Goal: Information Seeking & Learning: Learn about a topic

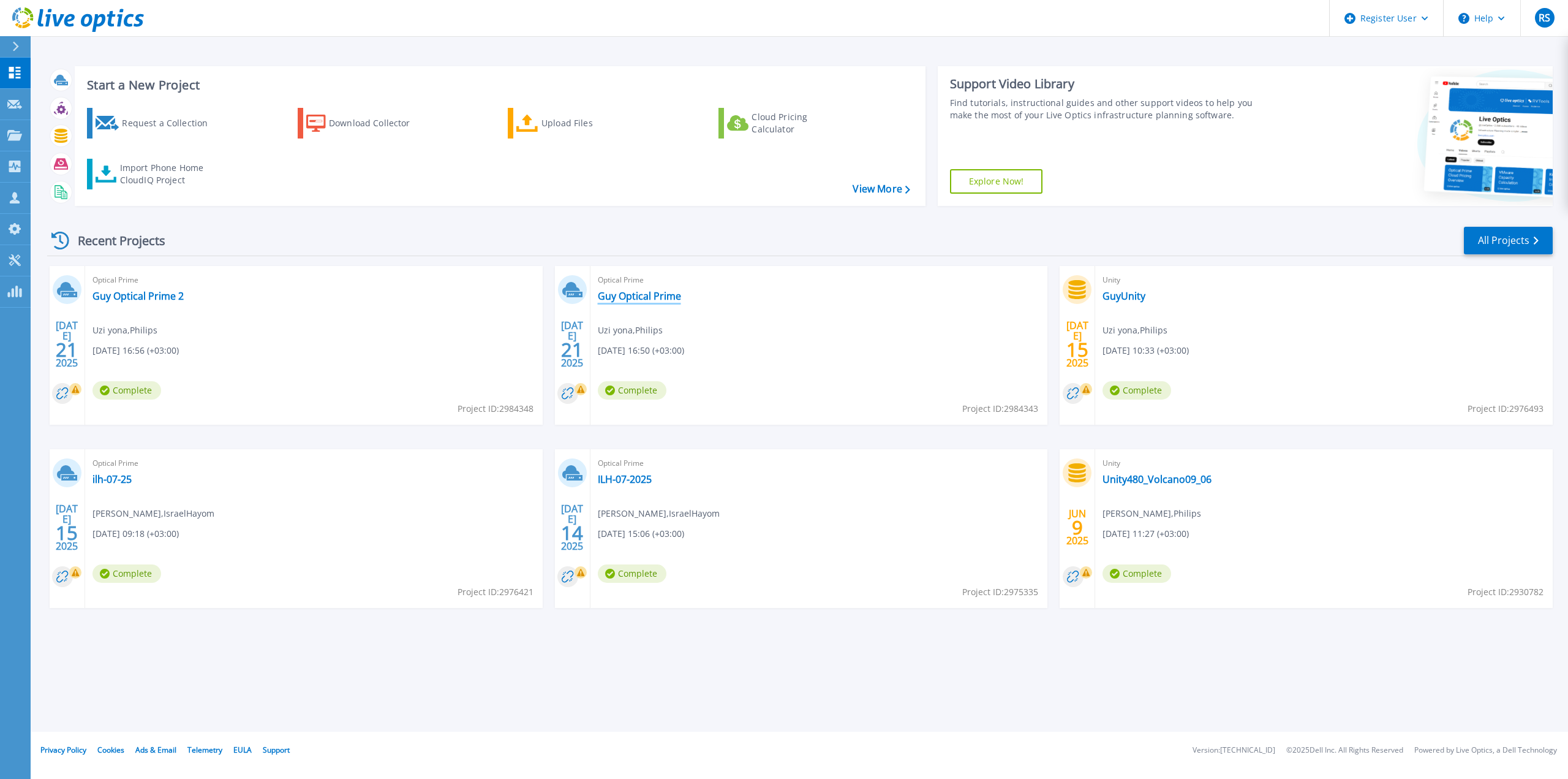
click at [662, 300] on link "Guy Optical Prime" at bounding box center [639, 295] width 83 height 12
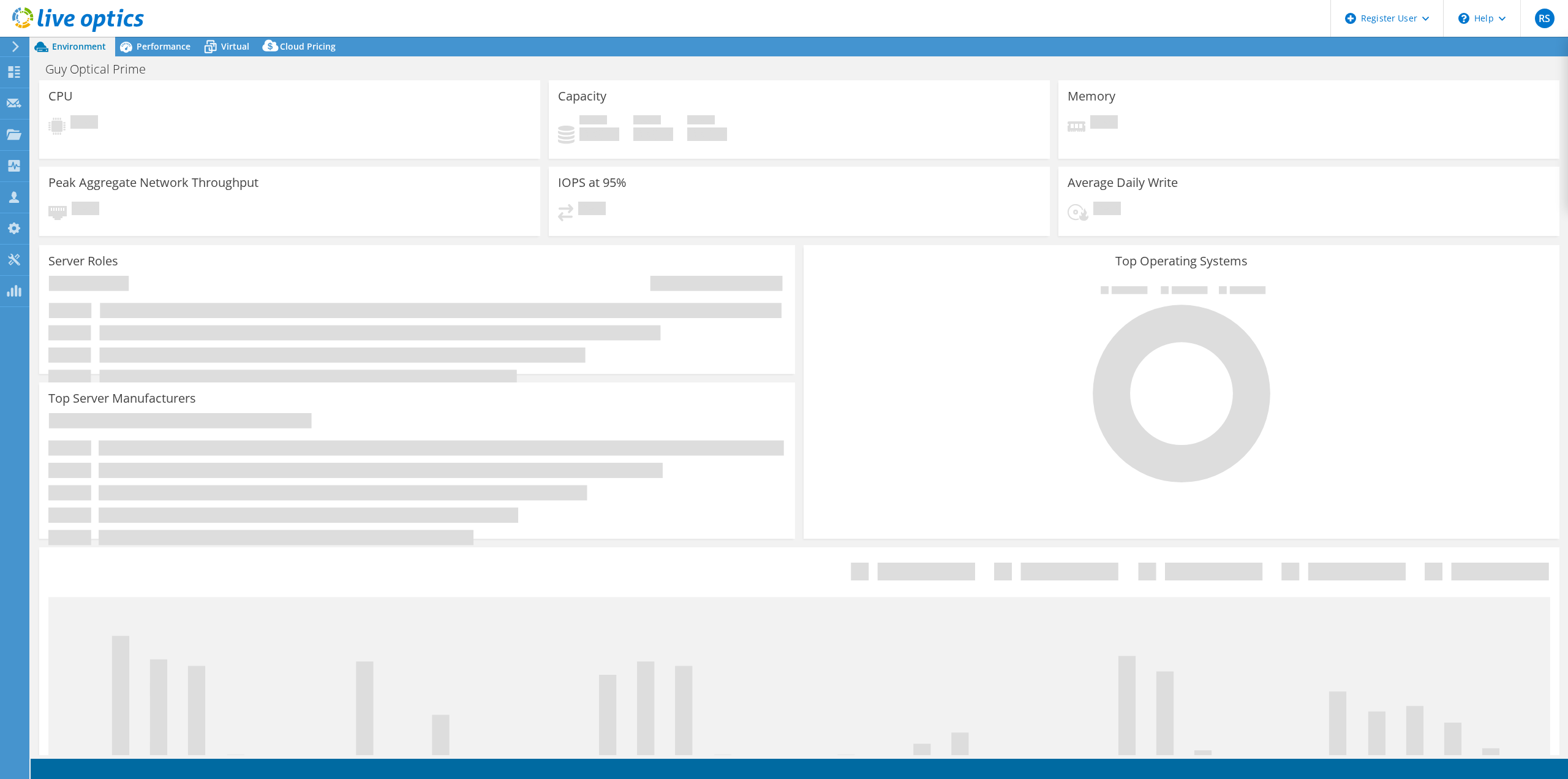
select select "USD"
select select "USEast"
select select "MYR"
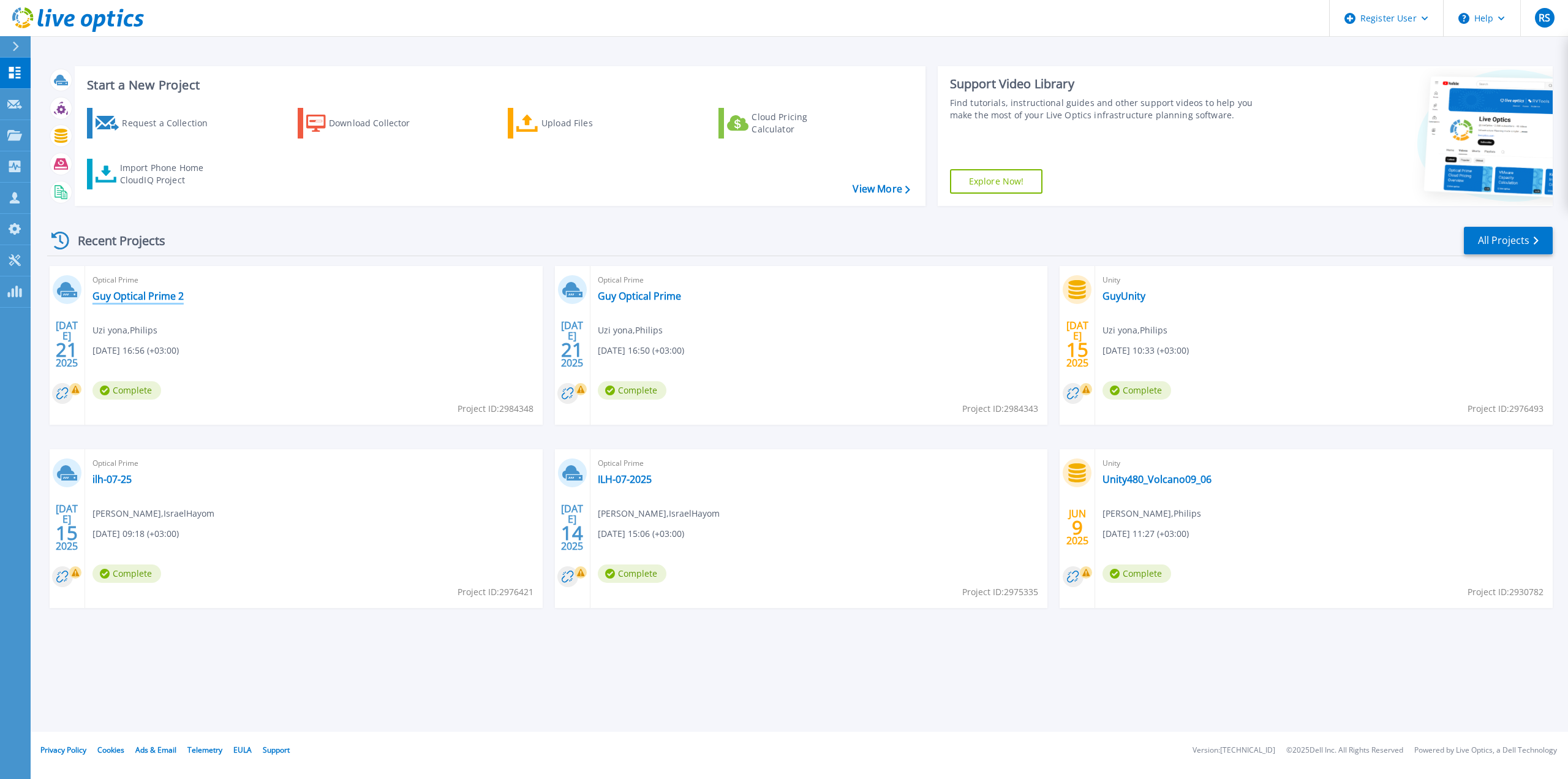
click at [145, 301] on link "Guy Optical Prime 2" at bounding box center [138, 295] width 92 height 12
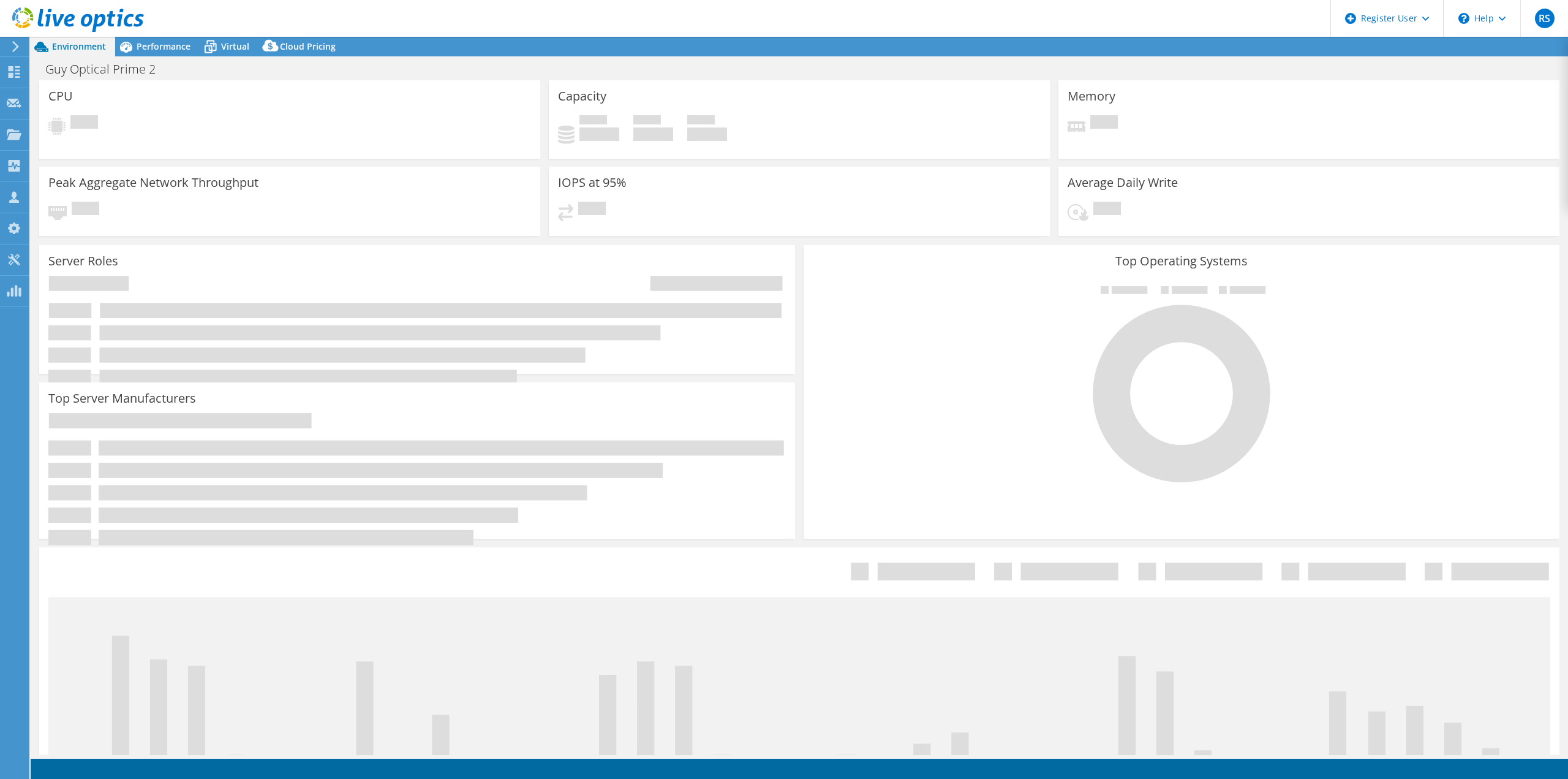
select select "USD"
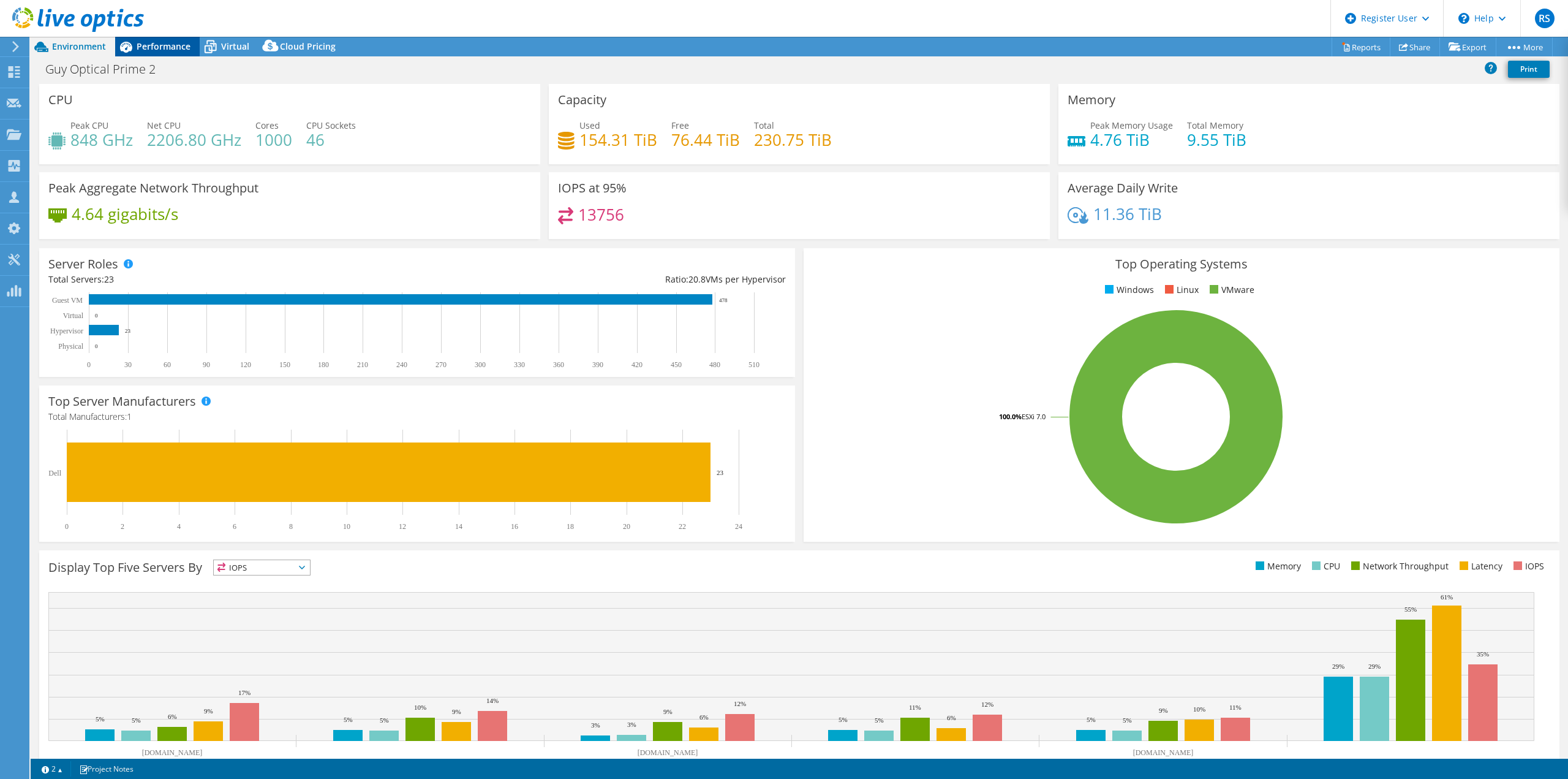
click at [165, 50] on span "Performance" at bounding box center [163, 46] width 54 height 12
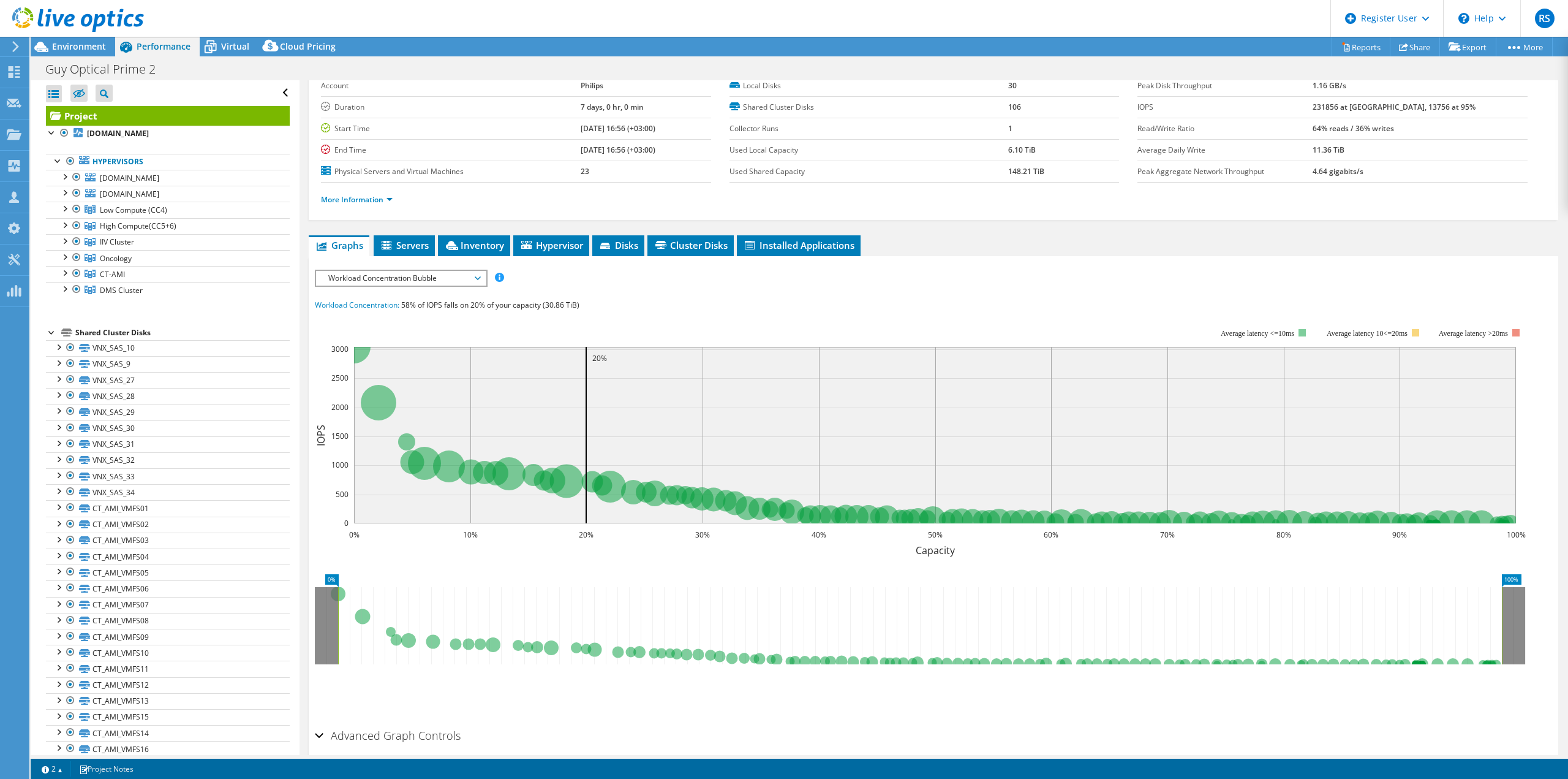
scroll to position [116, 0]
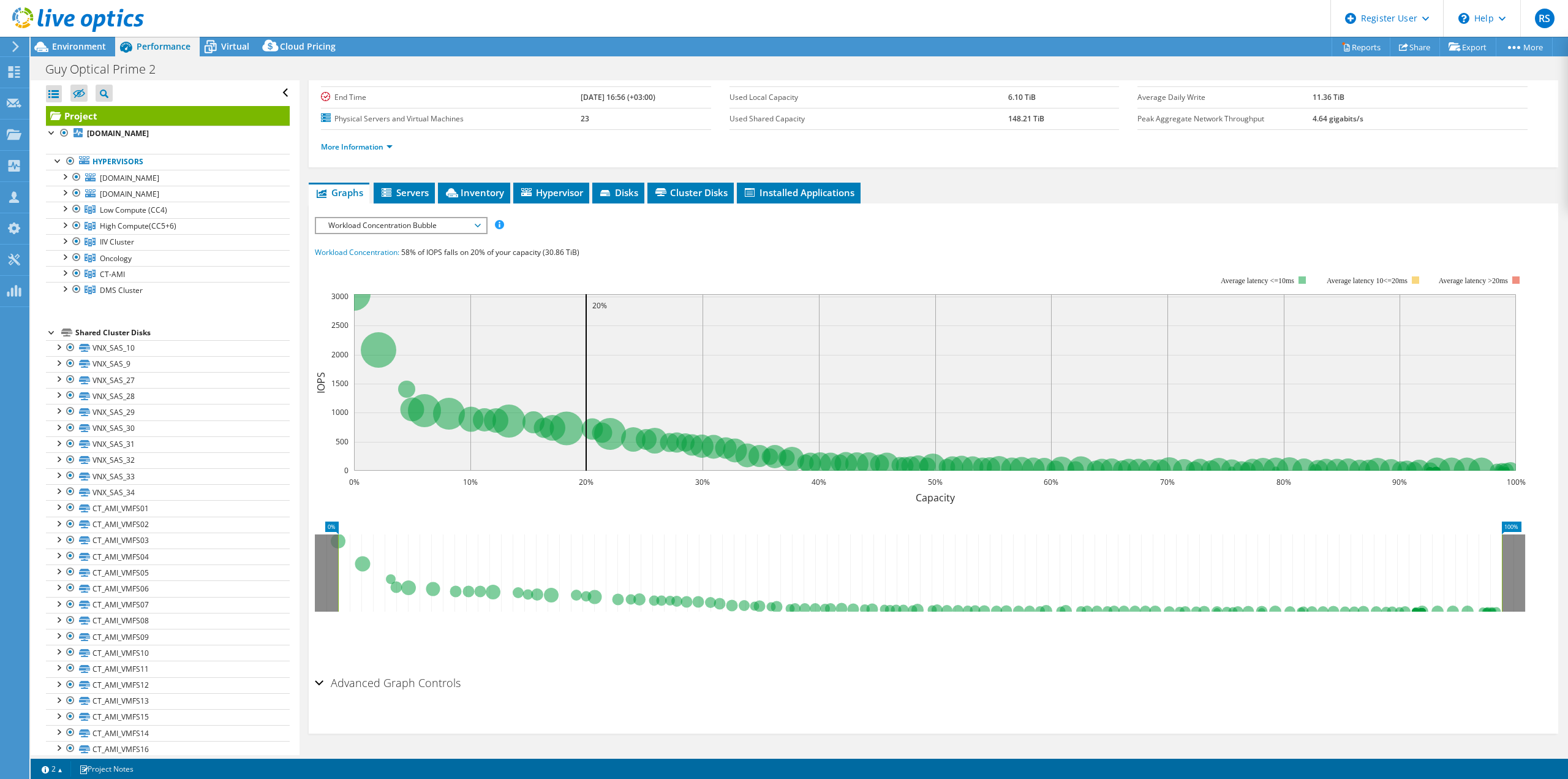
click at [370, 677] on h2 "Advanced Graph Controls" at bounding box center [388, 682] width 146 height 25
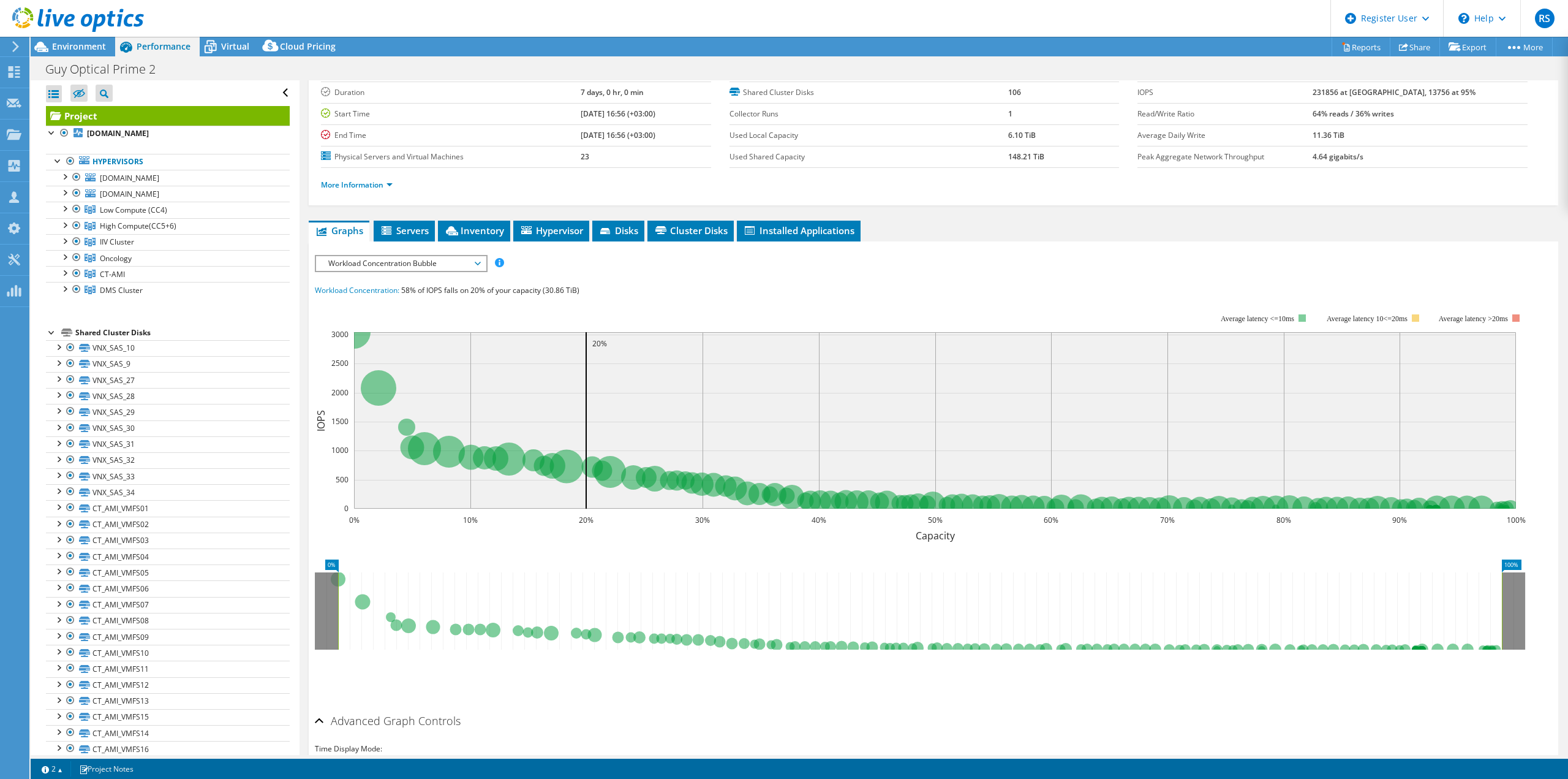
scroll to position [0, 0]
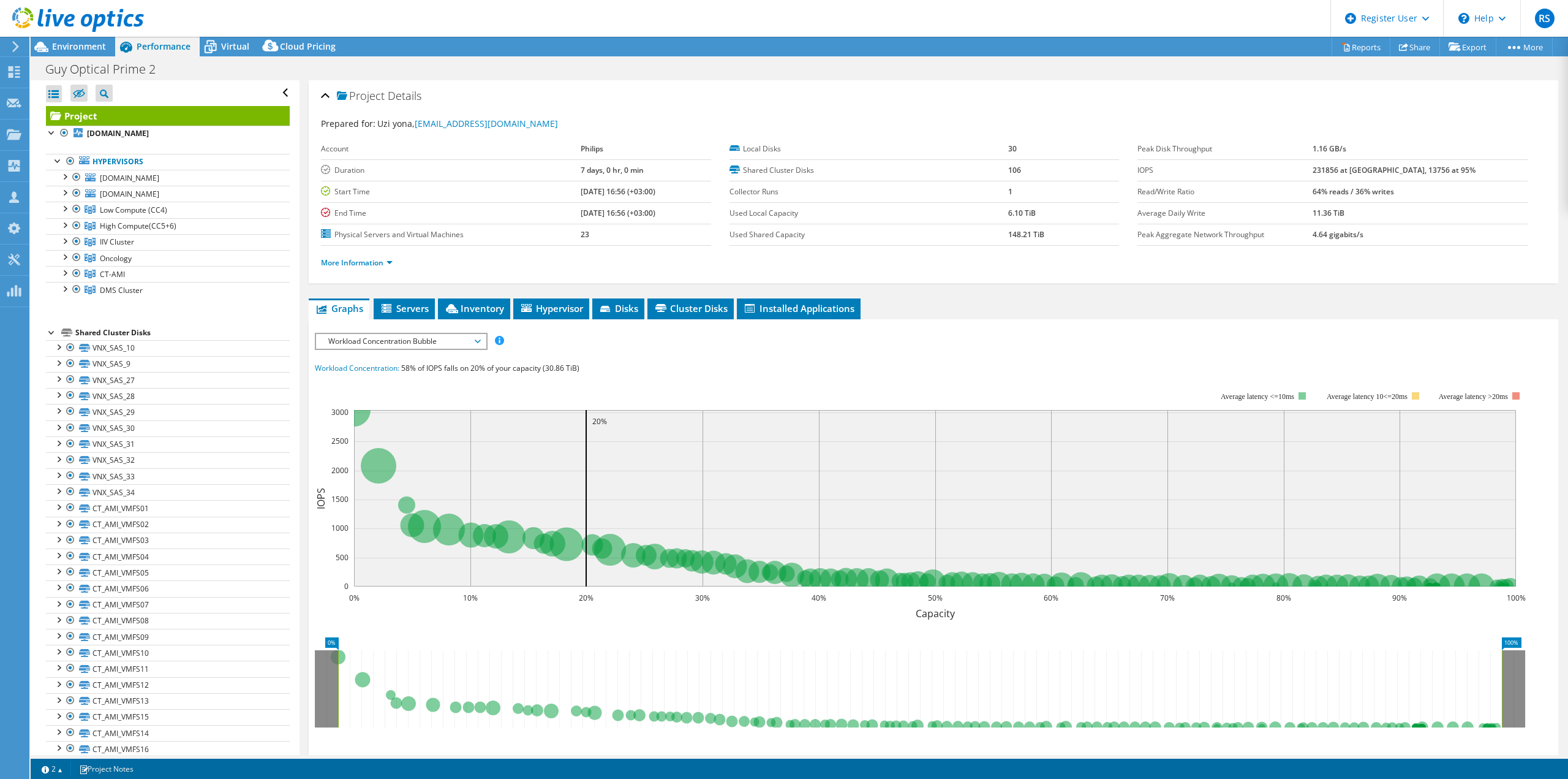
click at [409, 339] on span "Workload Concentration Bubble" at bounding box center [401, 342] width 158 height 15
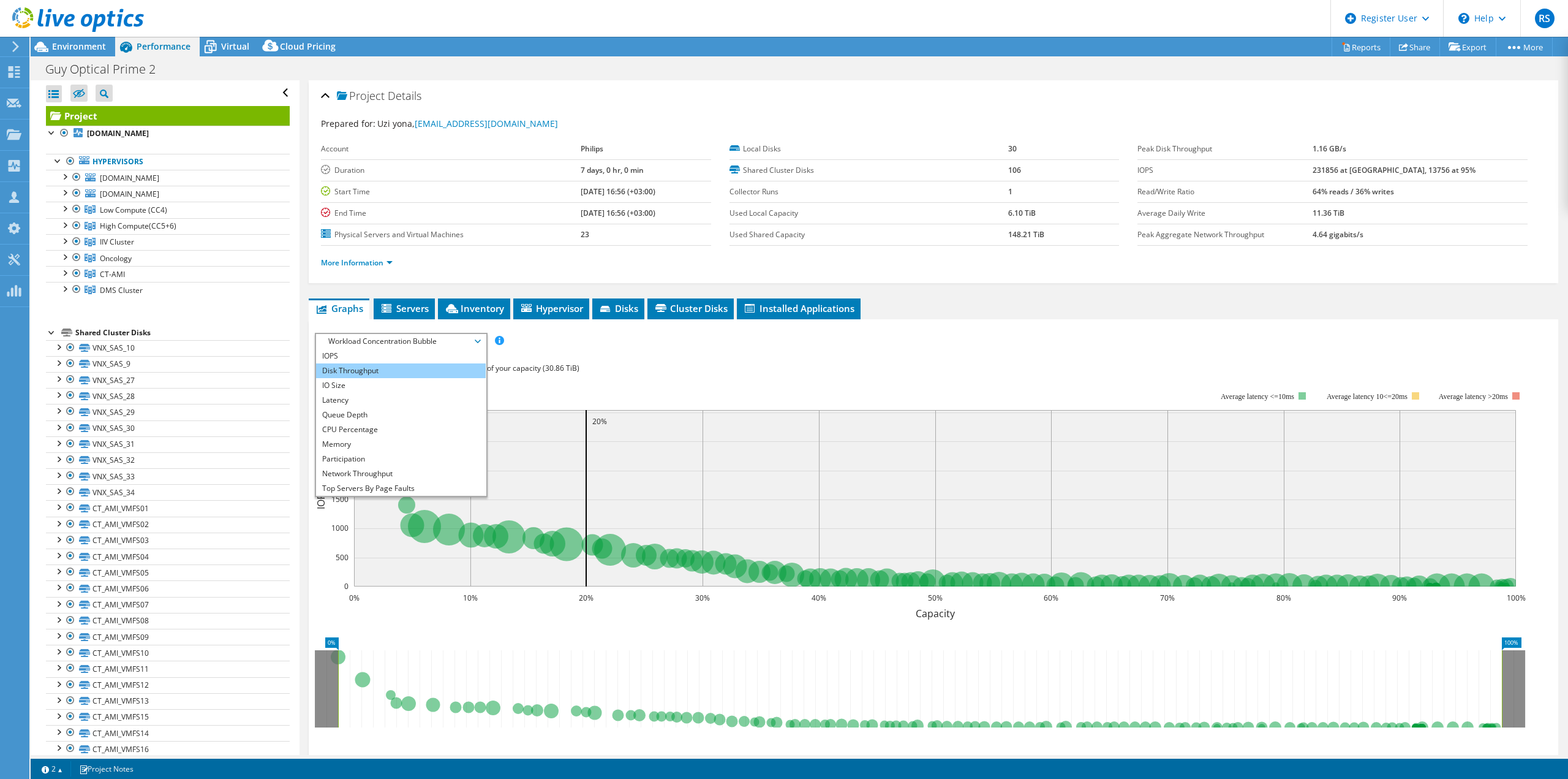
click at [363, 363] on li "Disk Throughput" at bounding box center [401, 371] width 170 height 15
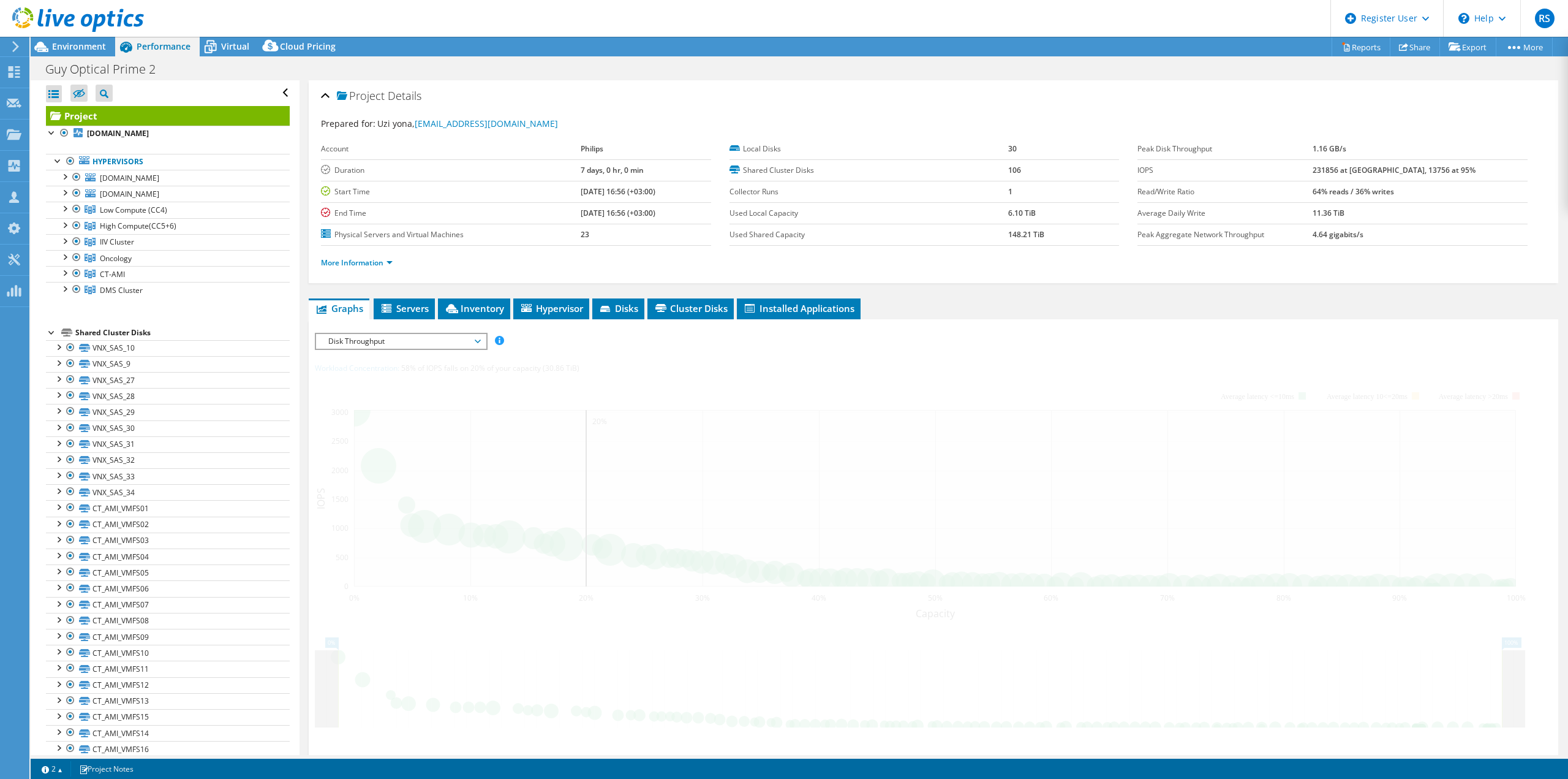
click at [359, 347] on span "Disk Throughput" at bounding box center [401, 342] width 158 height 15
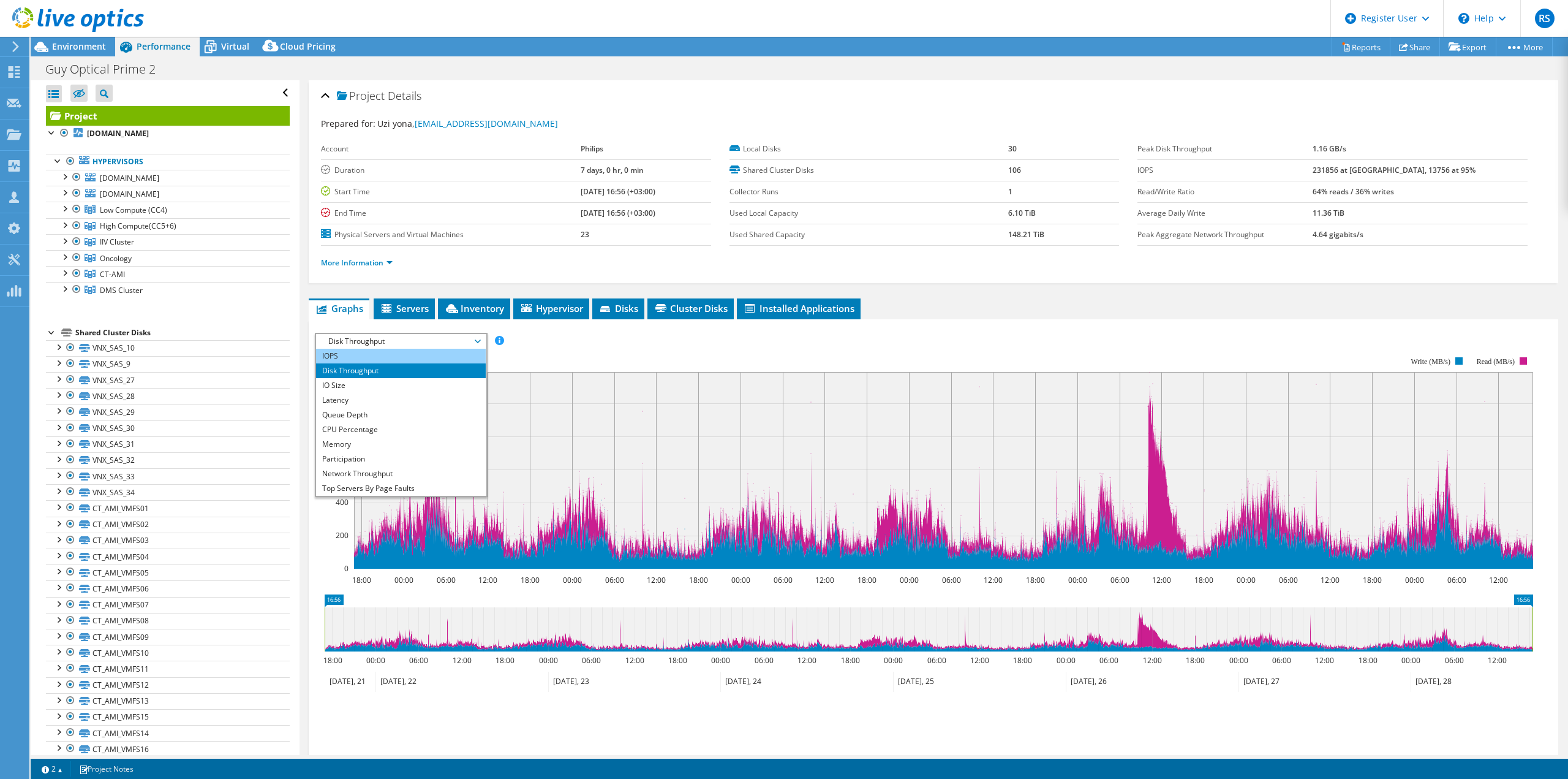
click at [368, 351] on li "IOPS" at bounding box center [401, 356] width 170 height 15
